Goal: Task Accomplishment & Management: Use online tool/utility

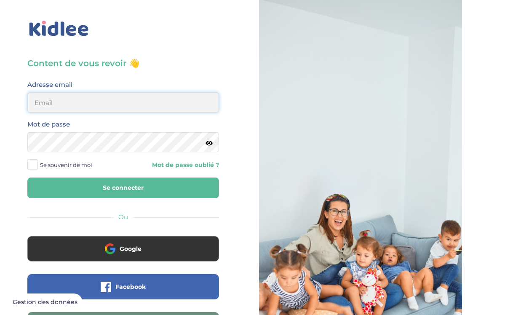
type input "msnnaila@gmail.com"
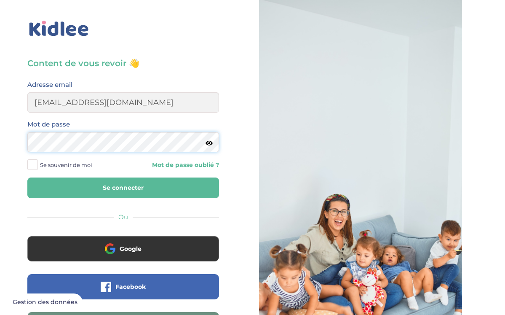
click at [123, 187] on button "Se connecter" at bounding box center [123, 187] width 192 height 21
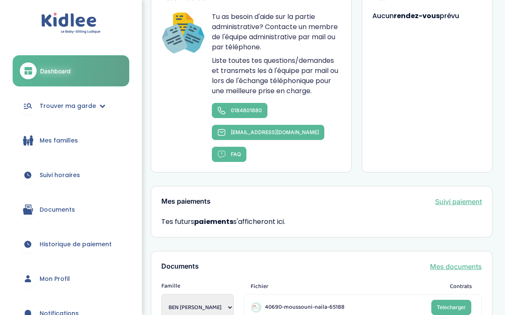
scroll to position [633, 0]
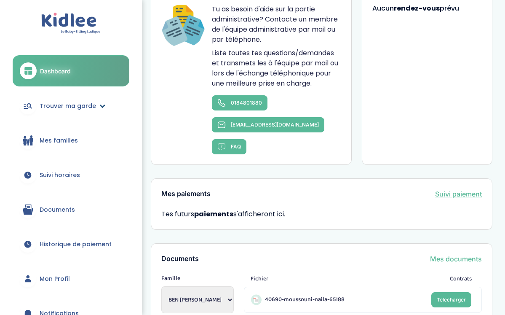
click at [91, 108] on span "Trouver ma garde" at bounding box center [68, 105] width 56 height 9
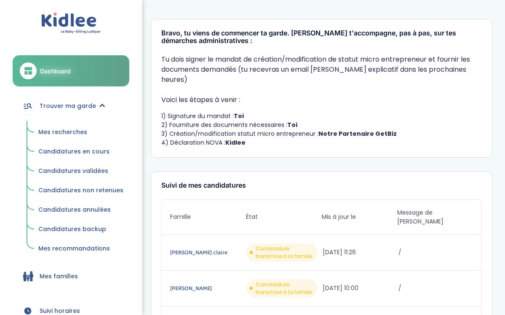
click at [67, 130] on span "Mes recherches" at bounding box center [62, 132] width 49 height 8
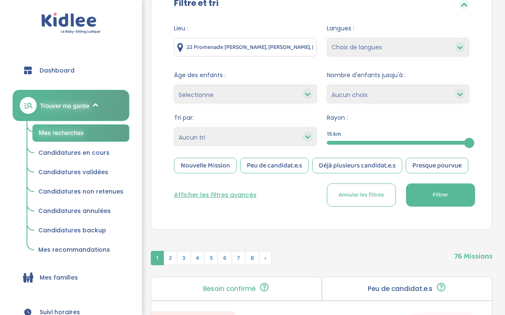
scroll to position [105, 0]
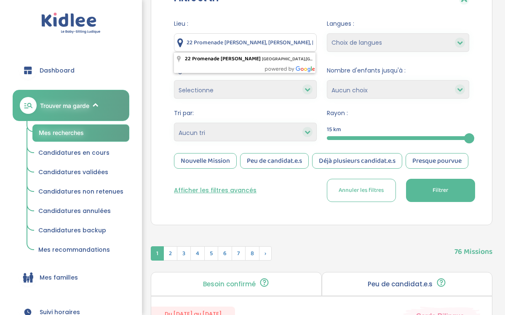
drag, startPoint x: 308, startPoint y: 44, endPoint x: 163, endPoint y: 42, distance: 145.3
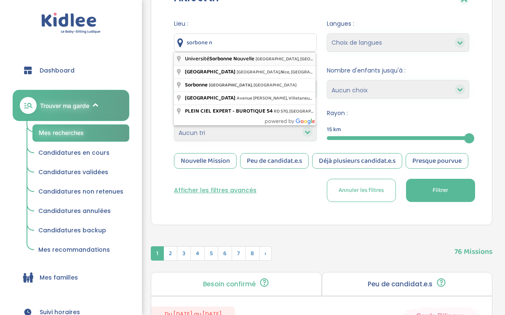
type input "Université Sorbonne Nouvelle, Avenue de Saint-Mandé, Paris, France"
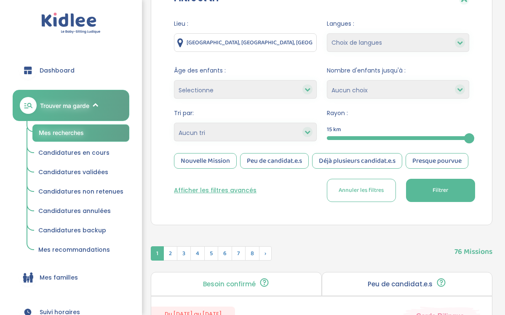
click at [211, 195] on button "Afficher les filtres avancés" at bounding box center [215, 190] width 83 height 9
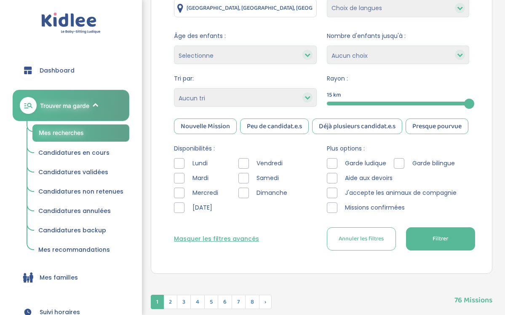
scroll to position [140, 0]
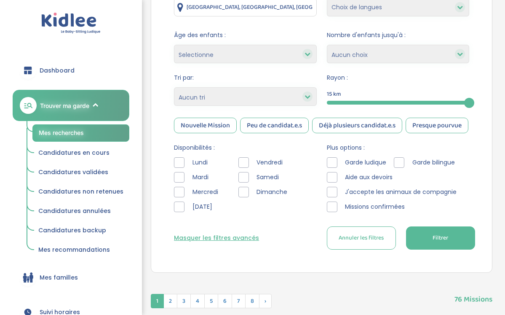
click at [246, 168] on div at bounding box center [243, 162] width 11 height 11
click at [181, 212] on div at bounding box center [179, 206] width 11 height 11
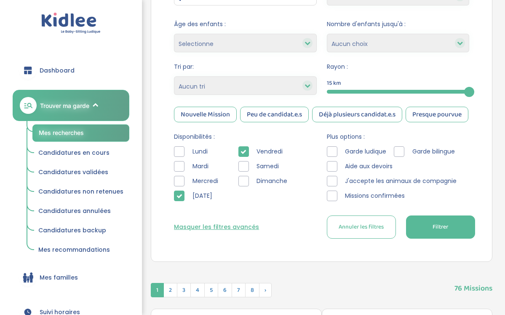
scroll to position [154, 0]
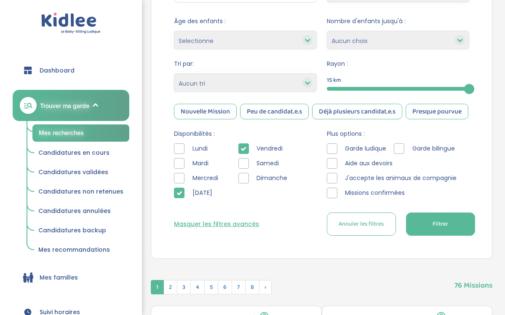
click at [180, 154] on div at bounding box center [179, 148] width 11 height 11
click at [182, 168] on div at bounding box center [179, 163] width 11 height 11
click at [429, 235] on button "Filtrer" at bounding box center [440, 223] width 69 height 23
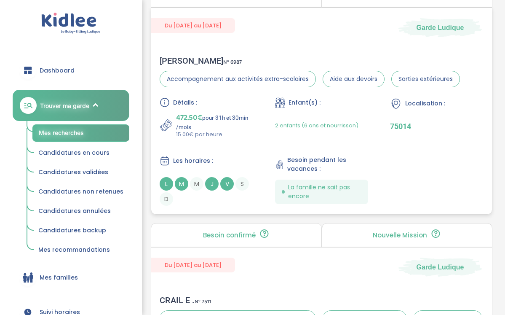
scroll to position [476, 0]
click at [317, 129] on span "2 enfants (6 ans et nourrisson)" at bounding box center [316, 125] width 83 height 8
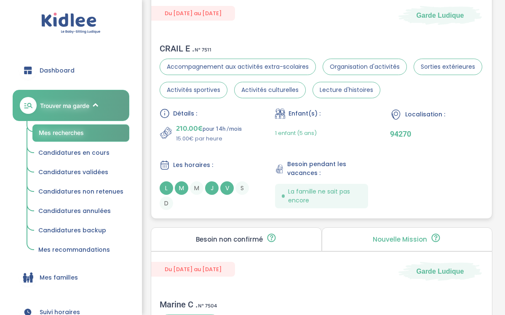
scroll to position [726, 0]
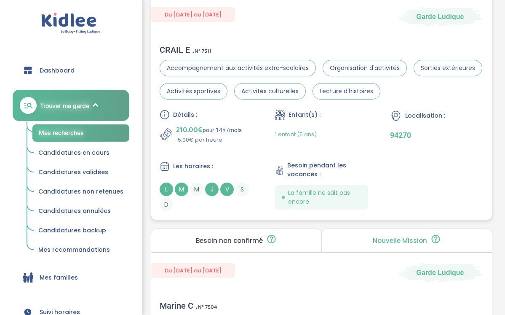
click at [211, 136] on p "210.00€ pour 14h /mois" at bounding box center [209, 130] width 66 height 12
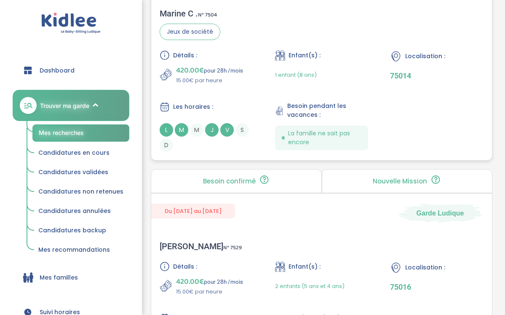
scroll to position [981, 0]
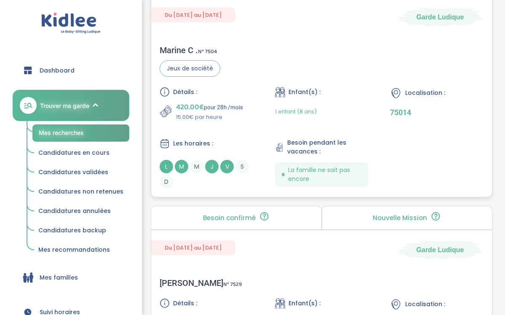
click at [214, 113] on p "420.00€ pour 28h /mois" at bounding box center [209, 107] width 67 height 12
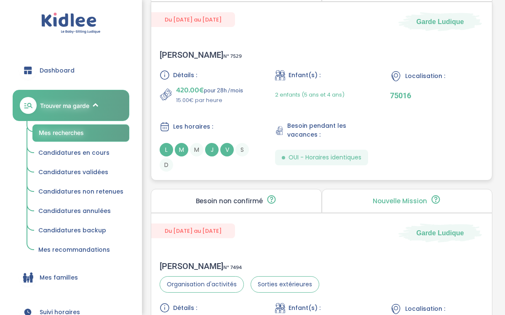
scroll to position [1211, 0]
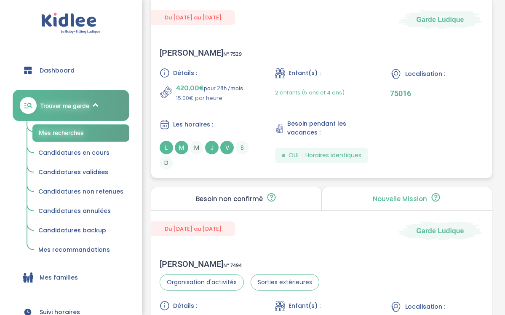
click at [217, 102] on p "15.00€ par heure" at bounding box center [209, 98] width 67 height 8
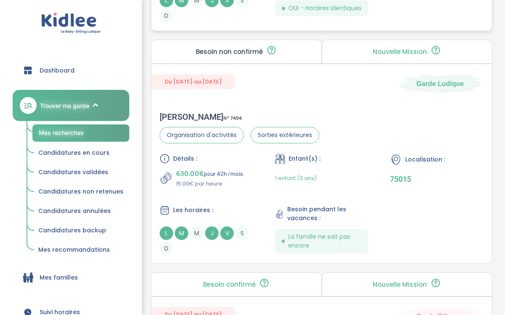
scroll to position [1363, 0]
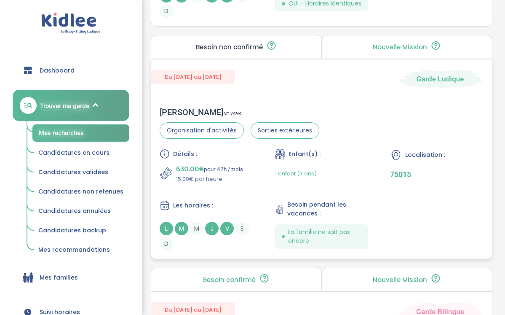
click at [205, 183] on p "15.00€ par heure" at bounding box center [209, 179] width 67 height 8
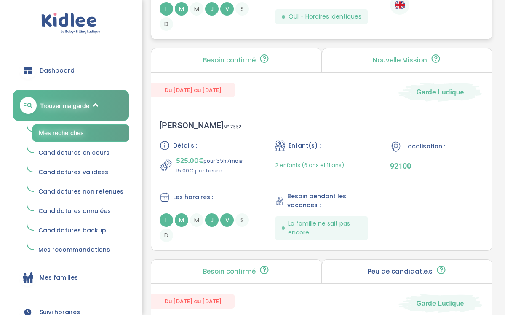
scroll to position [1796, 0]
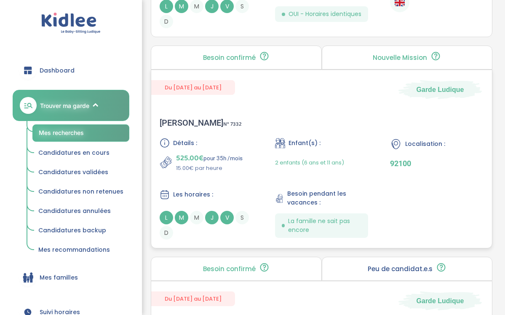
click at [192, 164] on span "525.00€" at bounding box center [189, 158] width 27 height 12
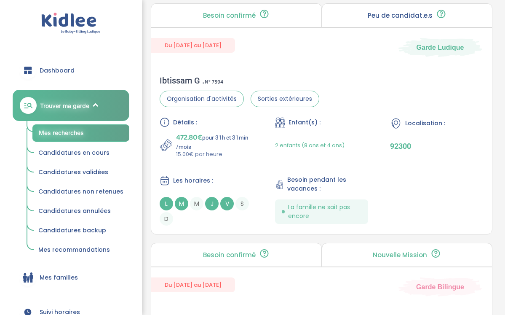
scroll to position [2052, 0]
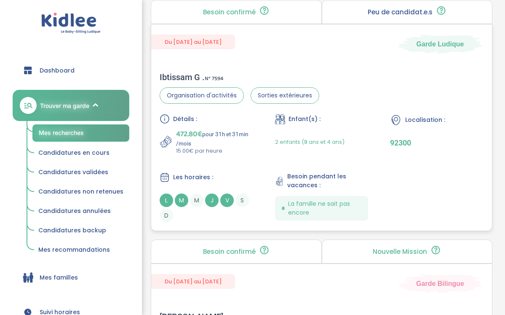
click at [202, 140] on span "472.80€" at bounding box center [189, 134] width 26 height 12
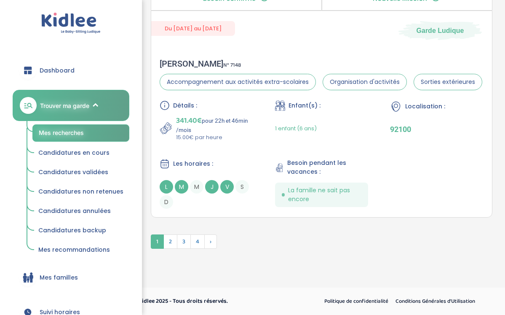
scroll to position [2558, 0]
click at [220, 151] on div "Détails : 341.40€ pour 22h et 46min /mois 15.00€ par heure Enfant(s) : 1 enfant…" at bounding box center [322, 154] width 324 height 108
click at [176, 246] on span "2" at bounding box center [170, 241] width 14 height 14
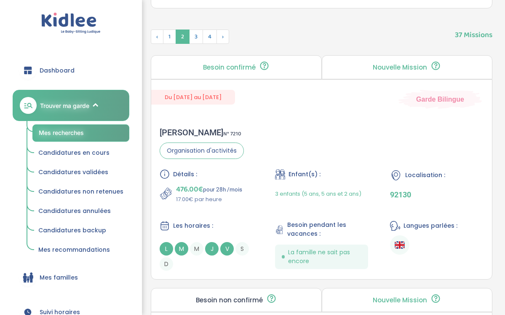
scroll to position [446, 0]
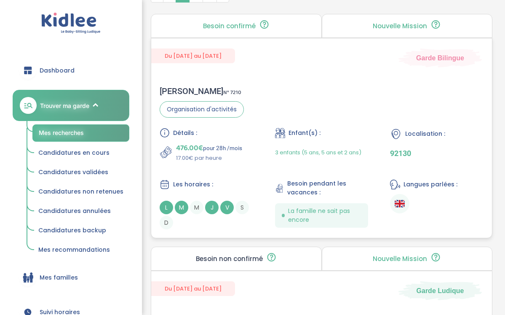
click at [203, 154] on span "476.00€" at bounding box center [189, 148] width 27 height 12
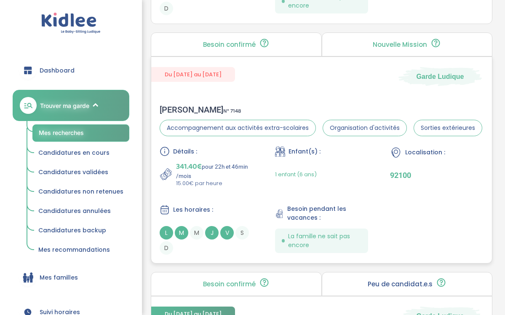
scroll to position [1155, 0]
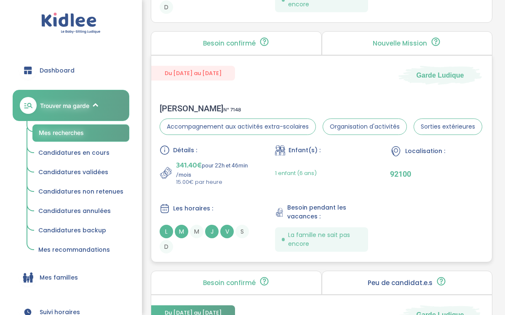
click at [206, 178] on p "341.40€ pour 22h et 46min /mois" at bounding box center [214, 168] width 77 height 19
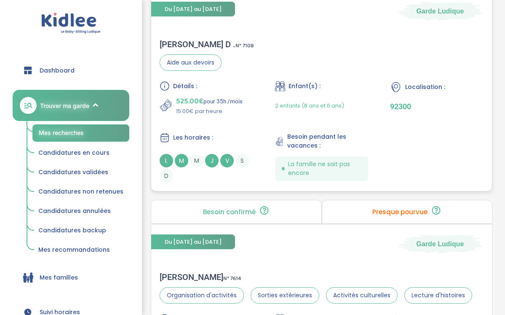
scroll to position [1459, 0]
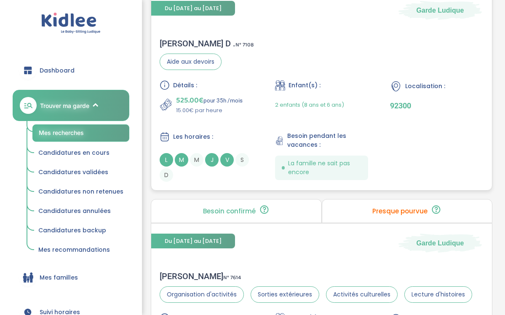
click at [205, 106] on p "525.00€ pour 35h /mois" at bounding box center [209, 100] width 67 height 12
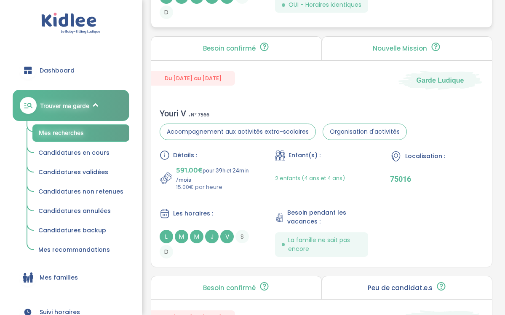
scroll to position [2329, 0]
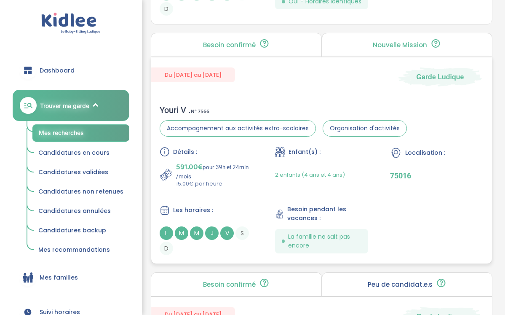
click at [211, 179] on p "591.00€ pour 39h et 24min /mois" at bounding box center [214, 170] width 77 height 19
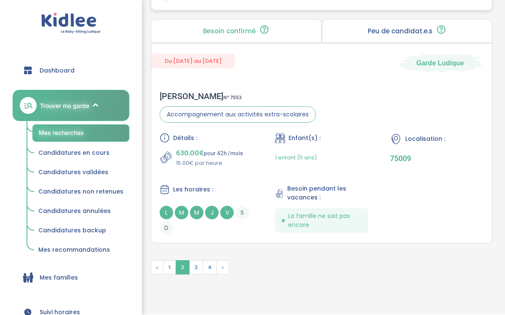
scroll to position [2585, 0]
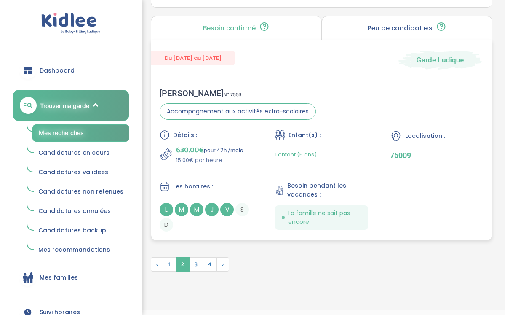
click at [189, 164] on p "15.00€ par heure" at bounding box center [209, 160] width 67 height 8
click at [192, 271] on span "3" at bounding box center [196, 264] width 14 height 14
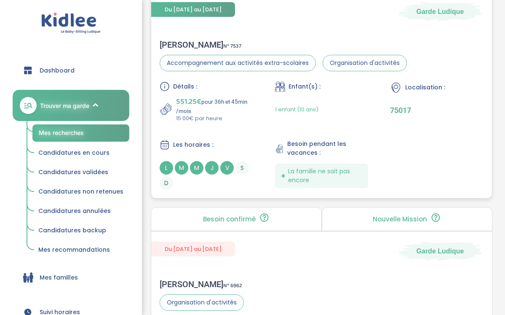
scroll to position [492, 0]
click at [234, 155] on div "Détails : 551.25€ pour 36h et 45min /mois 15.00€ par heure Enfant(s) : 1 enfant…" at bounding box center [322, 135] width 324 height 108
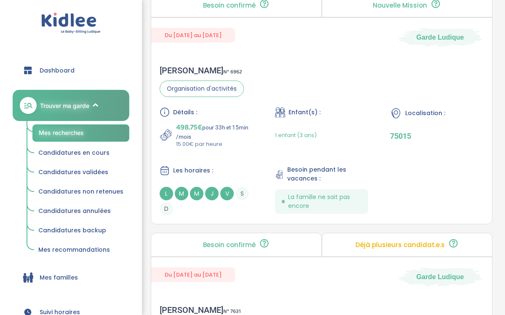
scroll to position [721, 0]
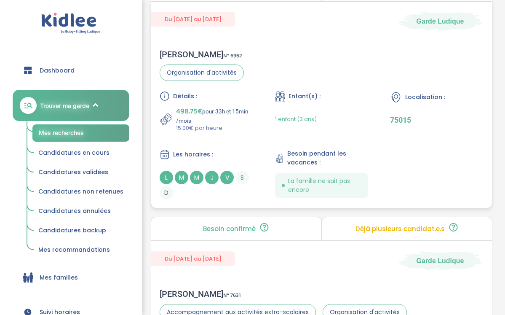
click at [191, 160] on div "Les horaires :" at bounding box center [206, 154] width 93 height 11
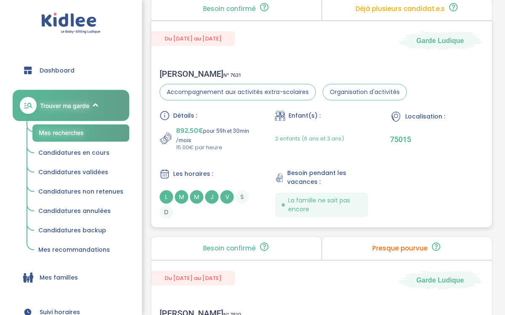
scroll to position [940, 0]
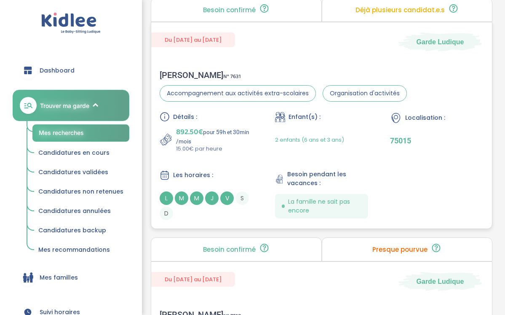
click at [232, 48] on div "Du 19-09-2025 au 31-07-2026 Garde Ludique" at bounding box center [321, 36] width 341 height 29
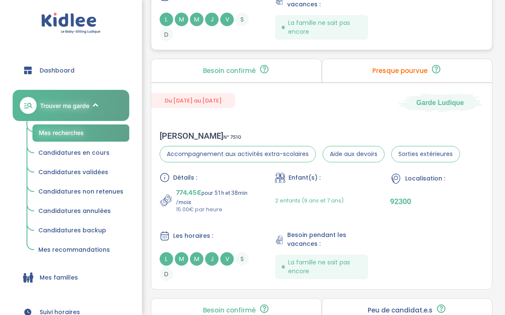
scroll to position [1155, 0]
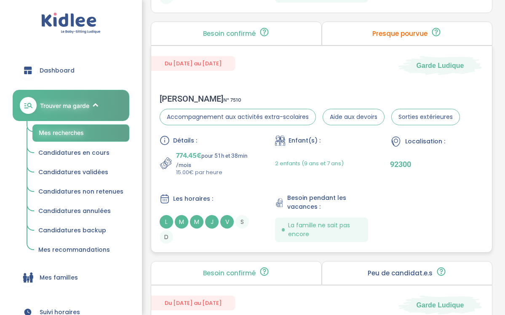
click at [205, 176] on p "15.00€ par heure" at bounding box center [214, 172] width 77 height 8
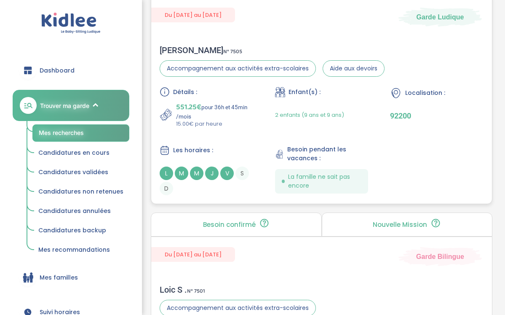
scroll to position [1453, 0]
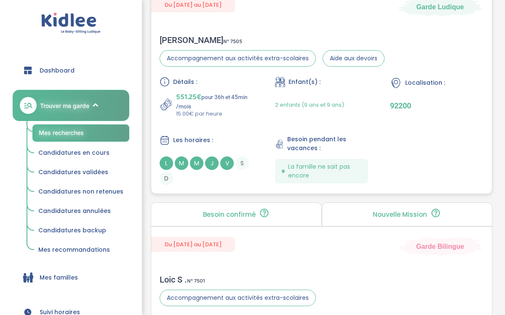
click at [203, 109] on p "551.25€ pour 36h et 45min /mois" at bounding box center [214, 100] width 77 height 19
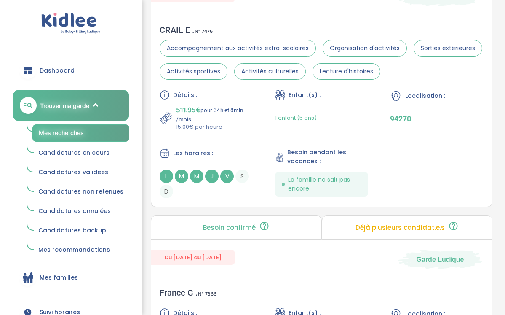
scroll to position [2417, 0]
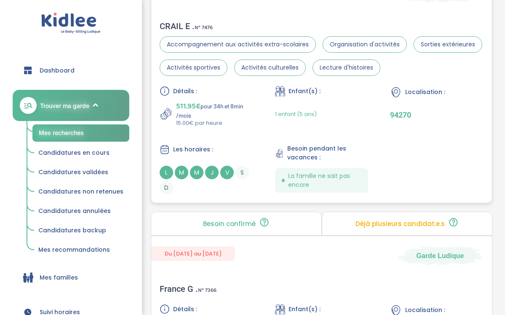
click at [218, 157] on div "Détails : 511.95€ pour 34h et 8min /mois 15.00€ par heure Enfant(s) : 1 enfant …" at bounding box center [322, 140] width 324 height 108
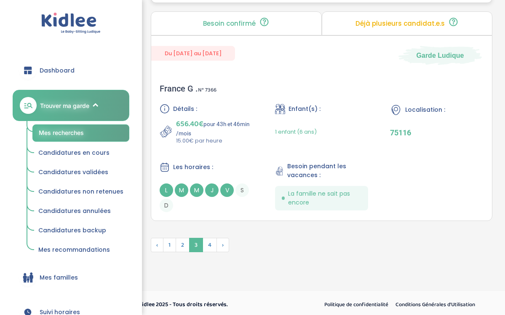
scroll to position [2617, 0]
click at [210, 251] on span "4" at bounding box center [210, 244] width 14 height 14
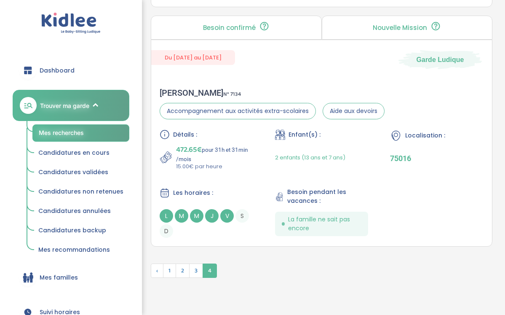
scroll to position [1842, 0]
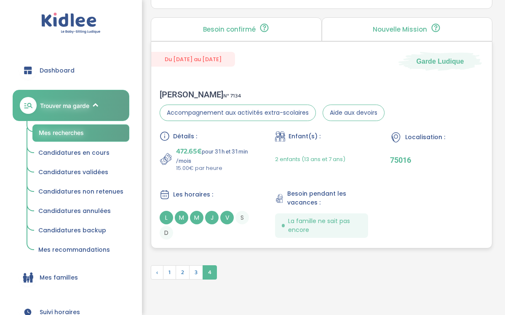
click at [226, 164] on p "472.65€ pour 31h et 31min /mois" at bounding box center [214, 154] width 77 height 19
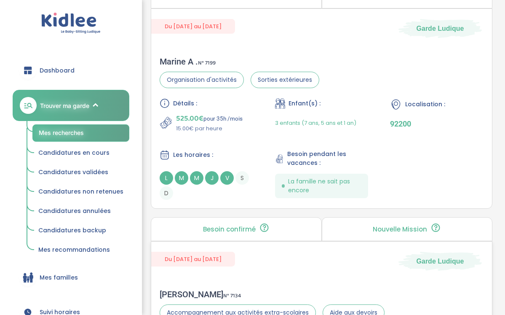
scroll to position [1635, 0]
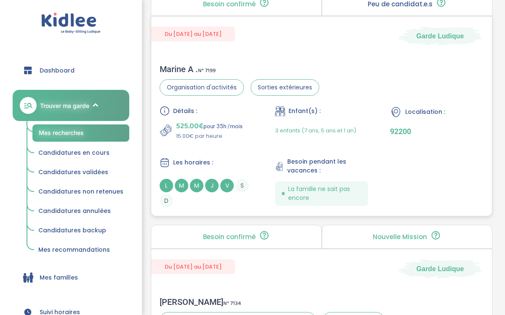
click at [218, 74] on div "Marine A . N° 7199" at bounding box center [240, 69] width 160 height 10
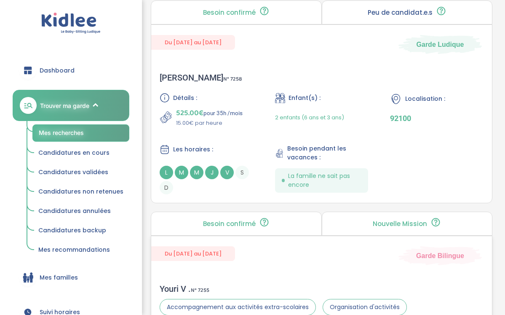
scroll to position [1165, 0]
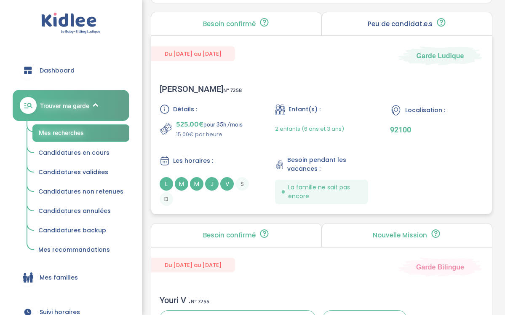
click at [225, 65] on div "Du 01-09-2025 au 03-07-2026 Garde Ludique" at bounding box center [321, 50] width 341 height 29
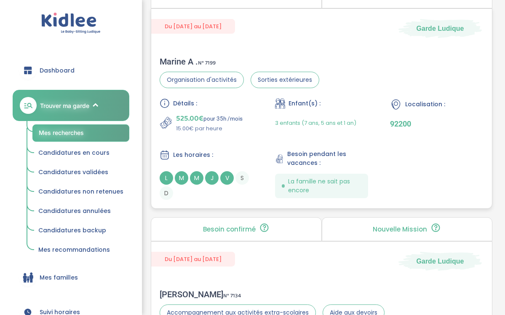
scroll to position [1643, 0]
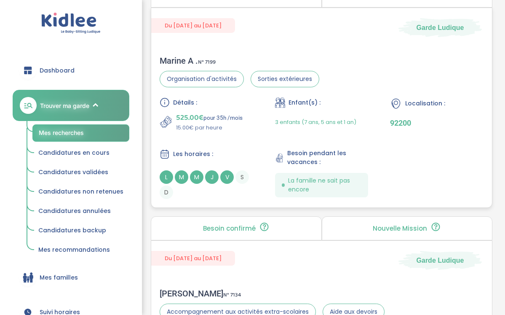
click at [200, 155] on div "Détails : 525.00€ pour 35h /mois 15.00€ par heure Enfant(s) : 3 enfants (7 ans,…" at bounding box center [322, 147] width 324 height 101
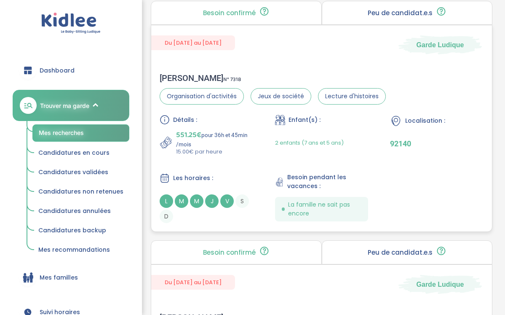
scroll to position [932, 0]
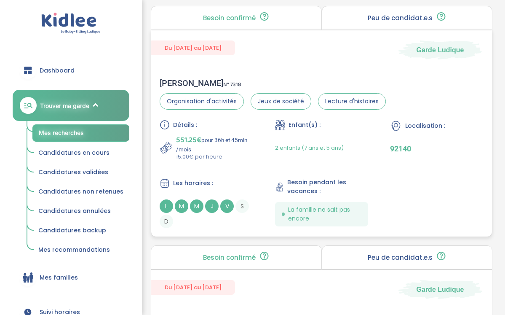
click at [219, 152] on p "551.25€ pour 36h et 45min /mois" at bounding box center [214, 143] width 77 height 19
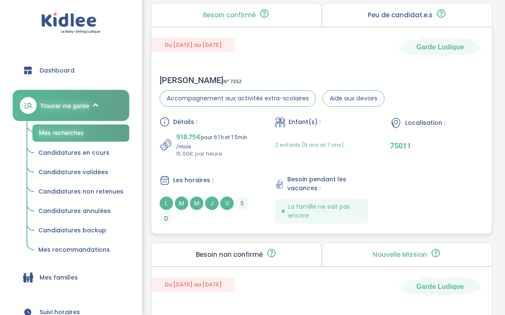
scroll to position [451, 0]
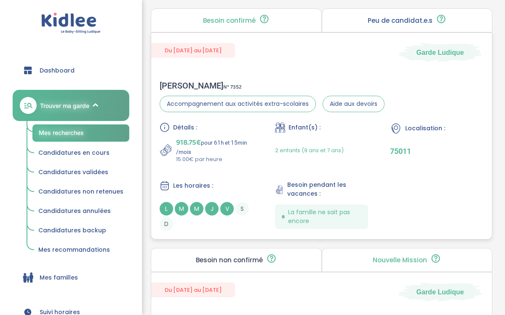
click at [217, 132] on div "Détails :" at bounding box center [206, 127] width 93 height 10
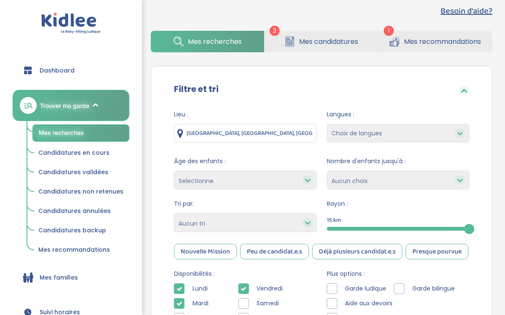
scroll to position [0, 0]
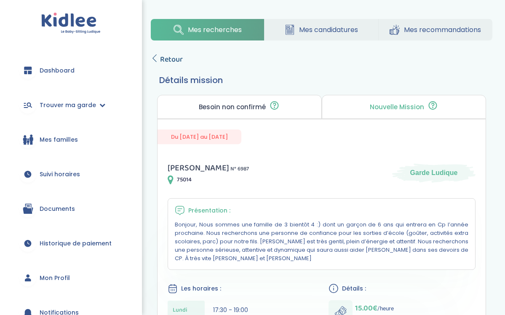
click at [167, 60] on span "Retour" at bounding box center [171, 59] width 23 height 12
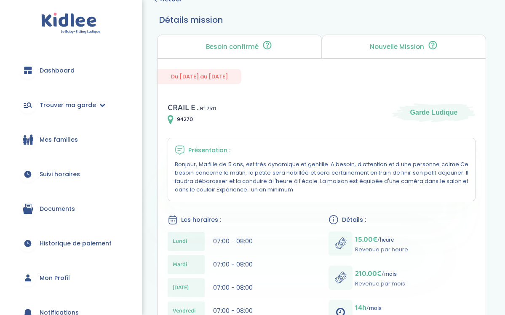
scroll to position [2, 0]
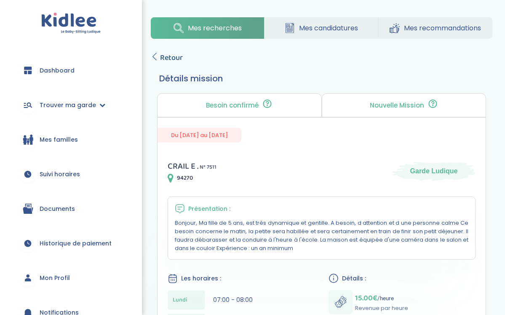
click at [173, 55] on span "Retour" at bounding box center [171, 58] width 23 height 12
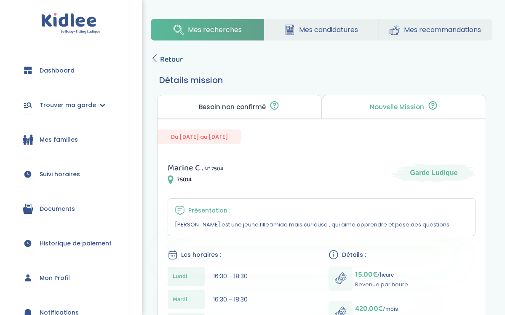
click at [166, 59] on span "Retour" at bounding box center [171, 59] width 23 height 12
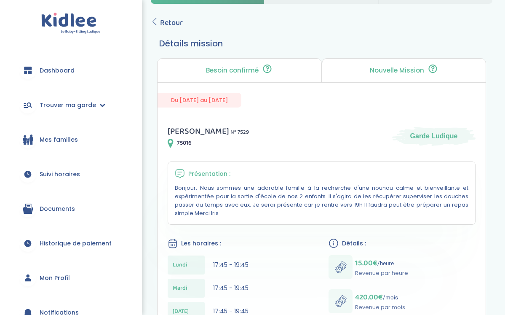
scroll to position [6, 0]
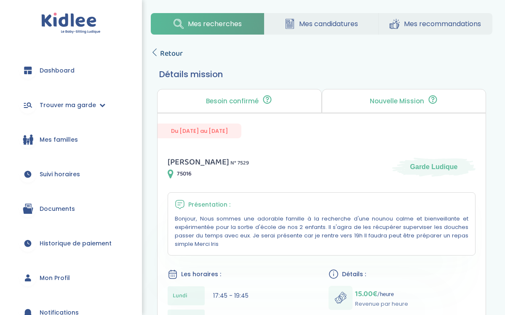
click at [164, 55] on span "Retour" at bounding box center [171, 54] width 23 height 12
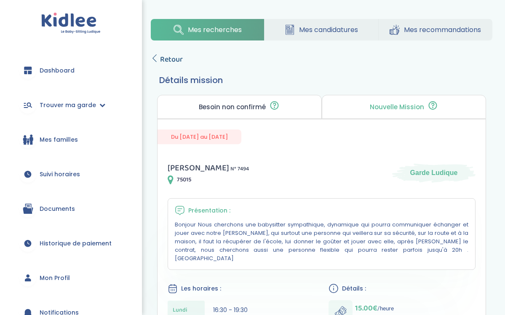
click at [180, 59] on span "Retour" at bounding box center [171, 59] width 23 height 12
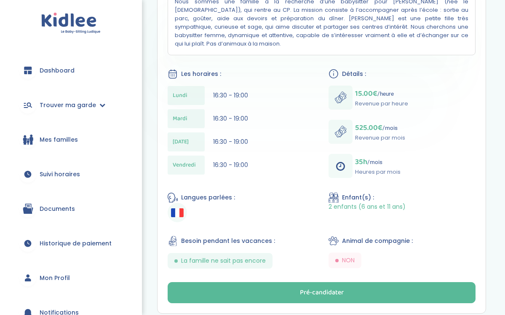
scroll to position [0, 0]
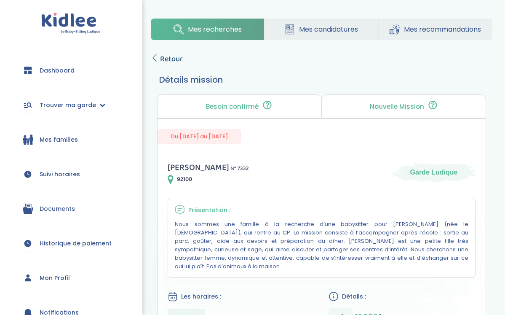
click at [173, 58] on span "Retour" at bounding box center [171, 59] width 23 height 12
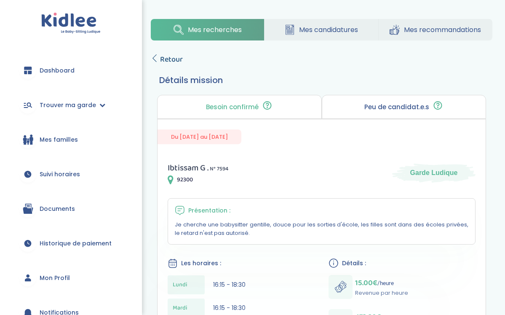
click at [176, 58] on span "Retour" at bounding box center [171, 59] width 23 height 12
click at [171, 59] on span "Retour" at bounding box center [171, 59] width 23 height 12
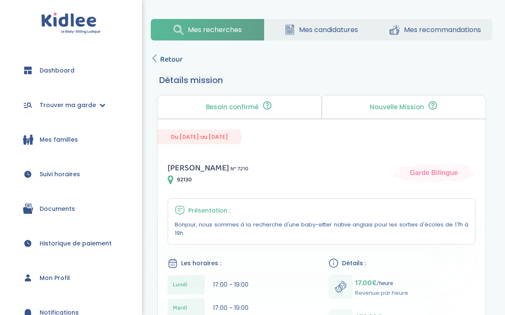
click at [168, 60] on span "Retour" at bounding box center [171, 59] width 23 height 12
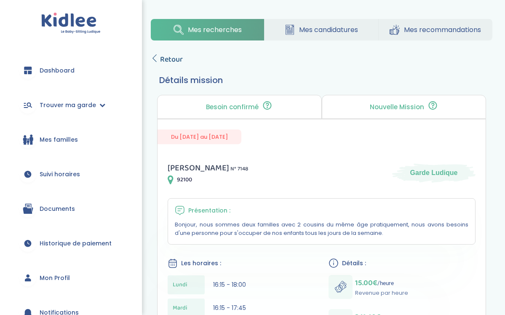
click at [176, 55] on span "Retour" at bounding box center [171, 59] width 23 height 12
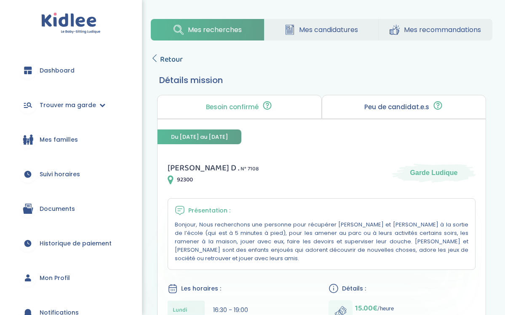
click at [174, 60] on span "Retour" at bounding box center [171, 59] width 23 height 12
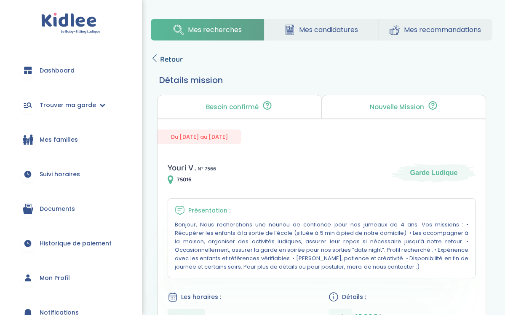
click at [161, 56] on span "Retour" at bounding box center [171, 59] width 23 height 12
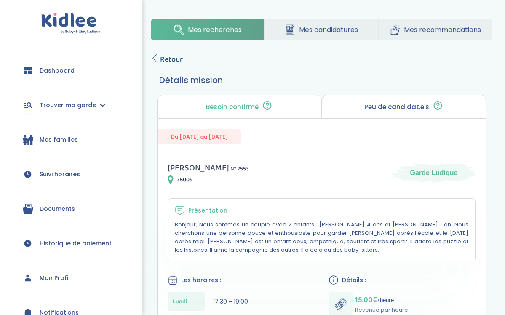
click at [173, 55] on span "Retour" at bounding box center [171, 59] width 23 height 12
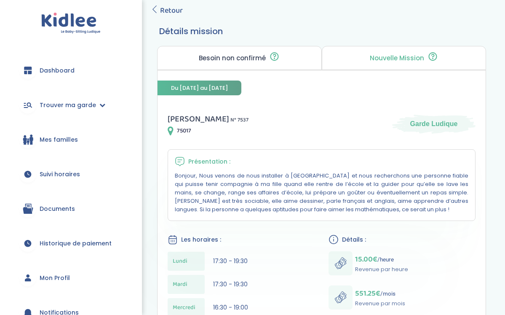
scroll to position [50, 0]
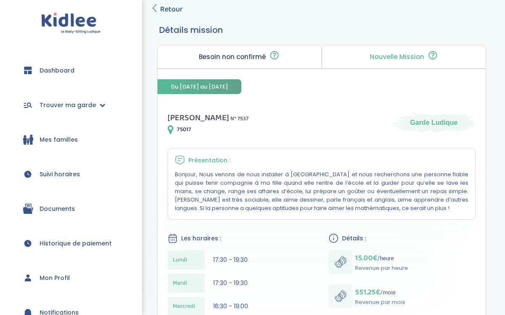
click at [175, 11] on span "Retour" at bounding box center [171, 9] width 23 height 12
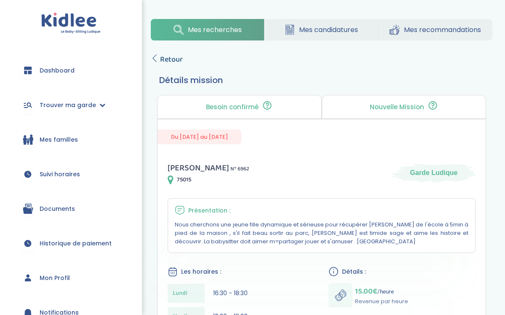
click at [172, 58] on span "Retour" at bounding box center [171, 59] width 23 height 12
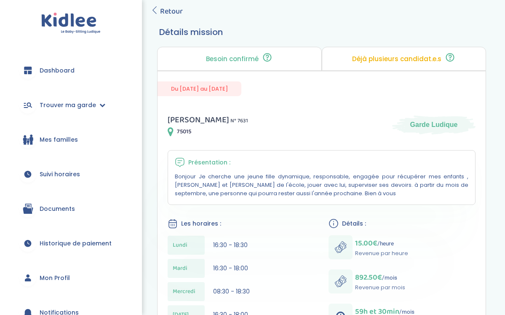
scroll to position [32, 0]
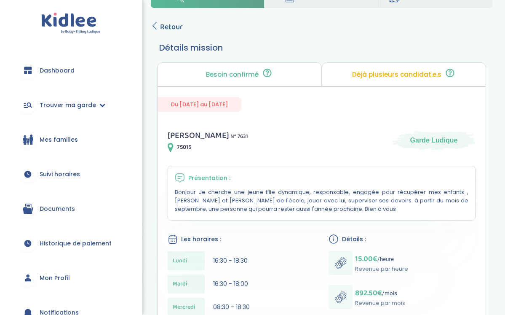
click at [170, 29] on span "Retour" at bounding box center [171, 27] width 23 height 12
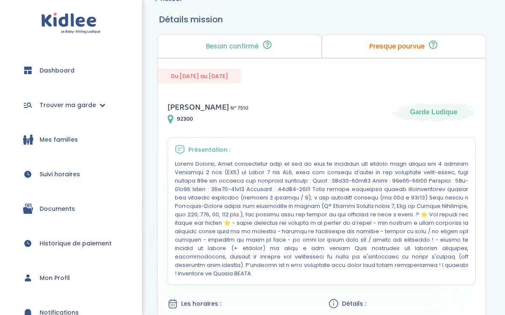
scroll to position [59, 0]
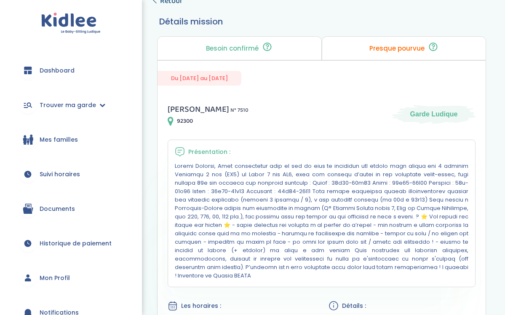
click at [176, 0] on span "Retour" at bounding box center [171, 1] width 23 height 12
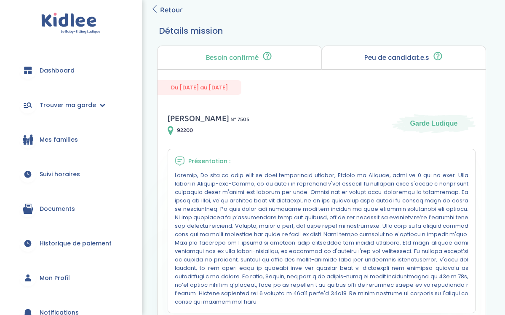
scroll to position [49, 0]
click at [168, 10] on span "Retour" at bounding box center [171, 10] width 23 height 12
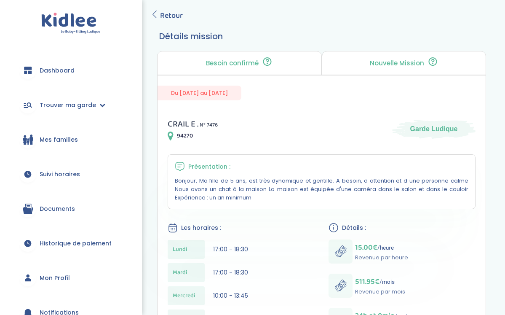
scroll to position [43, 0]
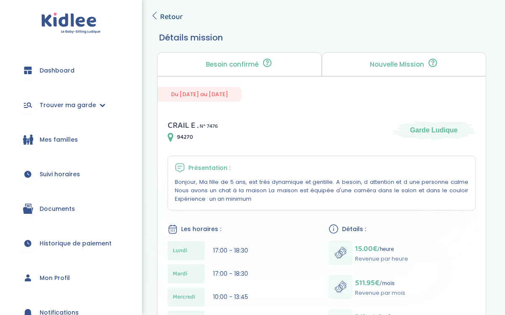
click at [173, 13] on span "Retour" at bounding box center [171, 17] width 23 height 12
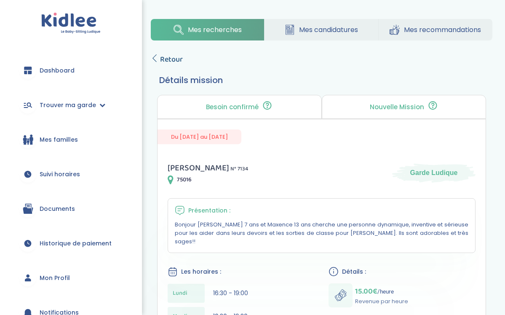
click at [175, 61] on span "Retour" at bounding box center [171, 59] width 23 height 12
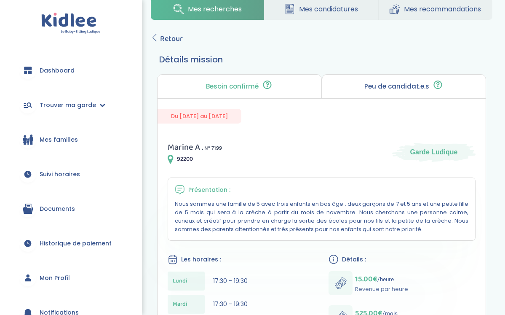
scroll to position [8, 0]
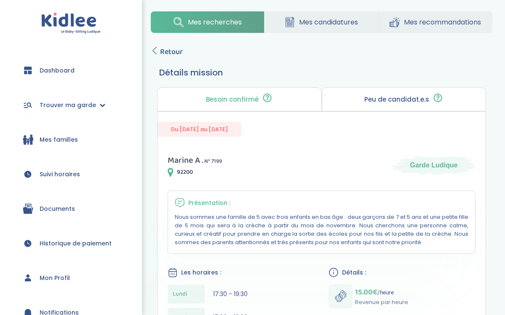
click at [174, 54] on span "Retour" at bounding box center [171, 52] width 23 height 12
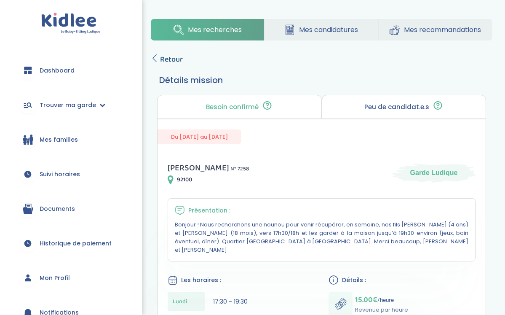
click at [174, 56] on span "Retour" at bounding box center [171, 59] width 23 height 12
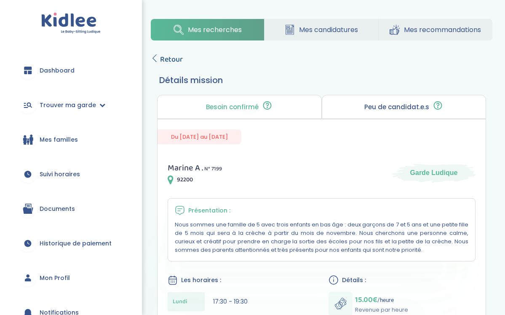
click at [175, 59] on span "Retour" at bounding box center [171, 59] width 23 height 12
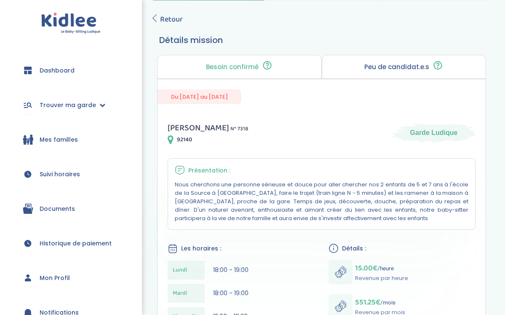
scroll to position [34, 0]
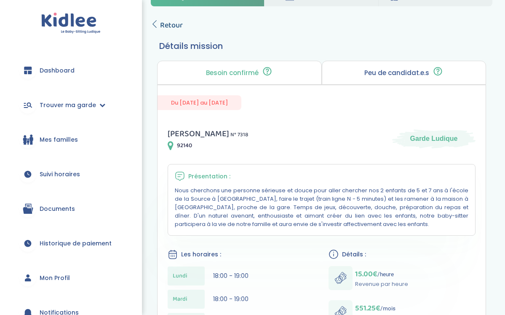
click at [166, 24] on span "Retour" at bounding box center [171, 25] width 23 height 12
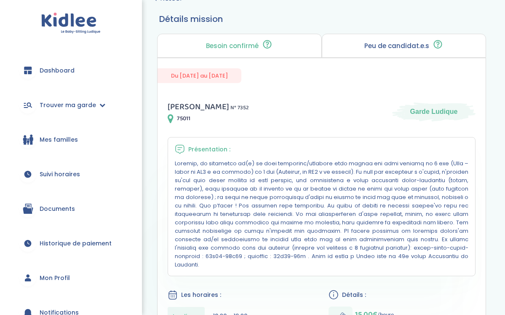
scroll to position [34, 0]
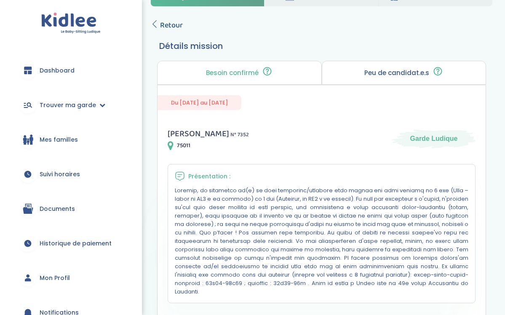
click at [161, 24] on span "Retour" at bounding box center [171, 25] width 23 height 12
